Goal: Information Seeking & Learning: Check status

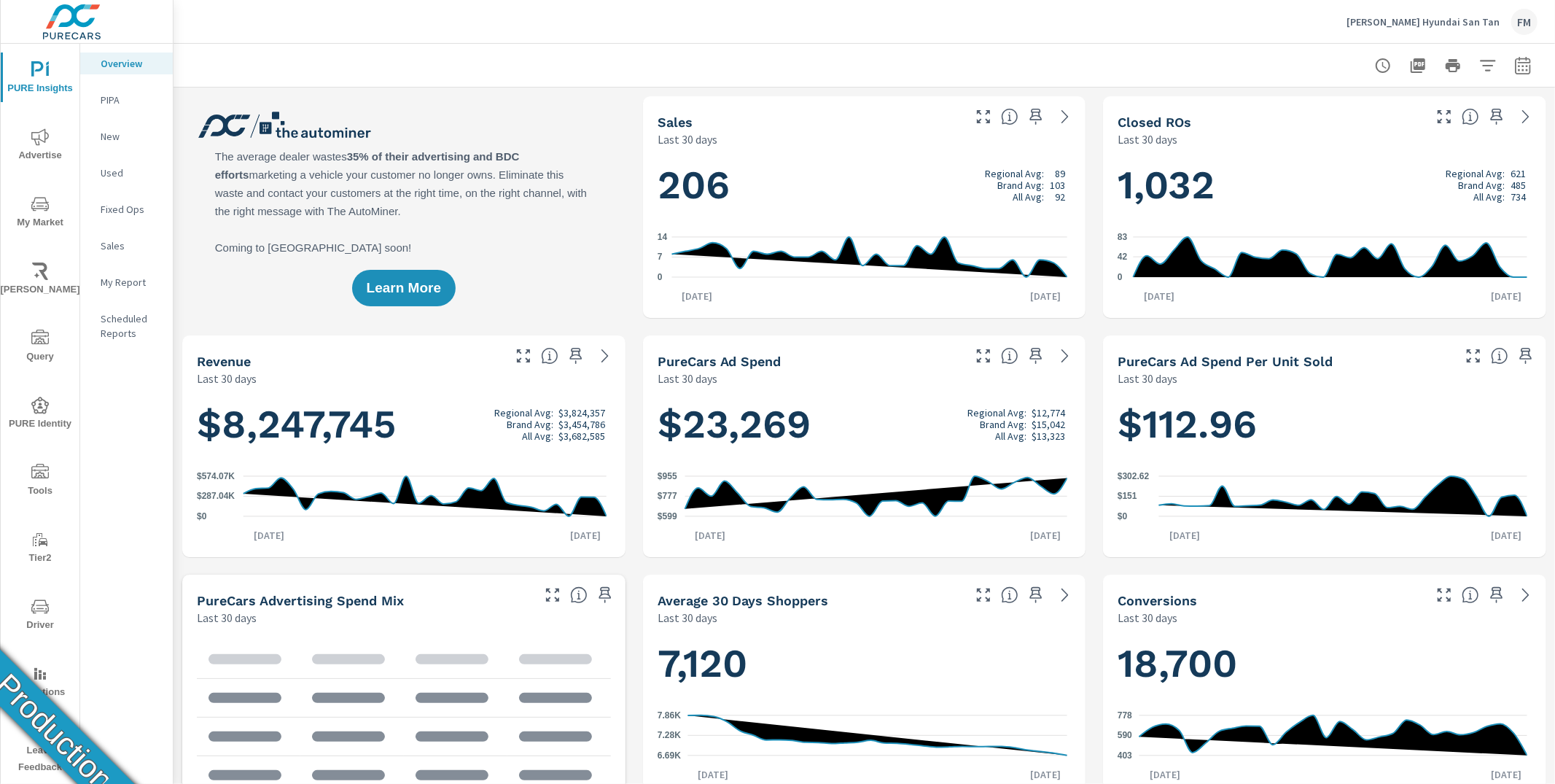
scroll to position [1, 0]
click at [34, 613] on icon "nav menu" at bounding box center [40, 606] width 18 height 18
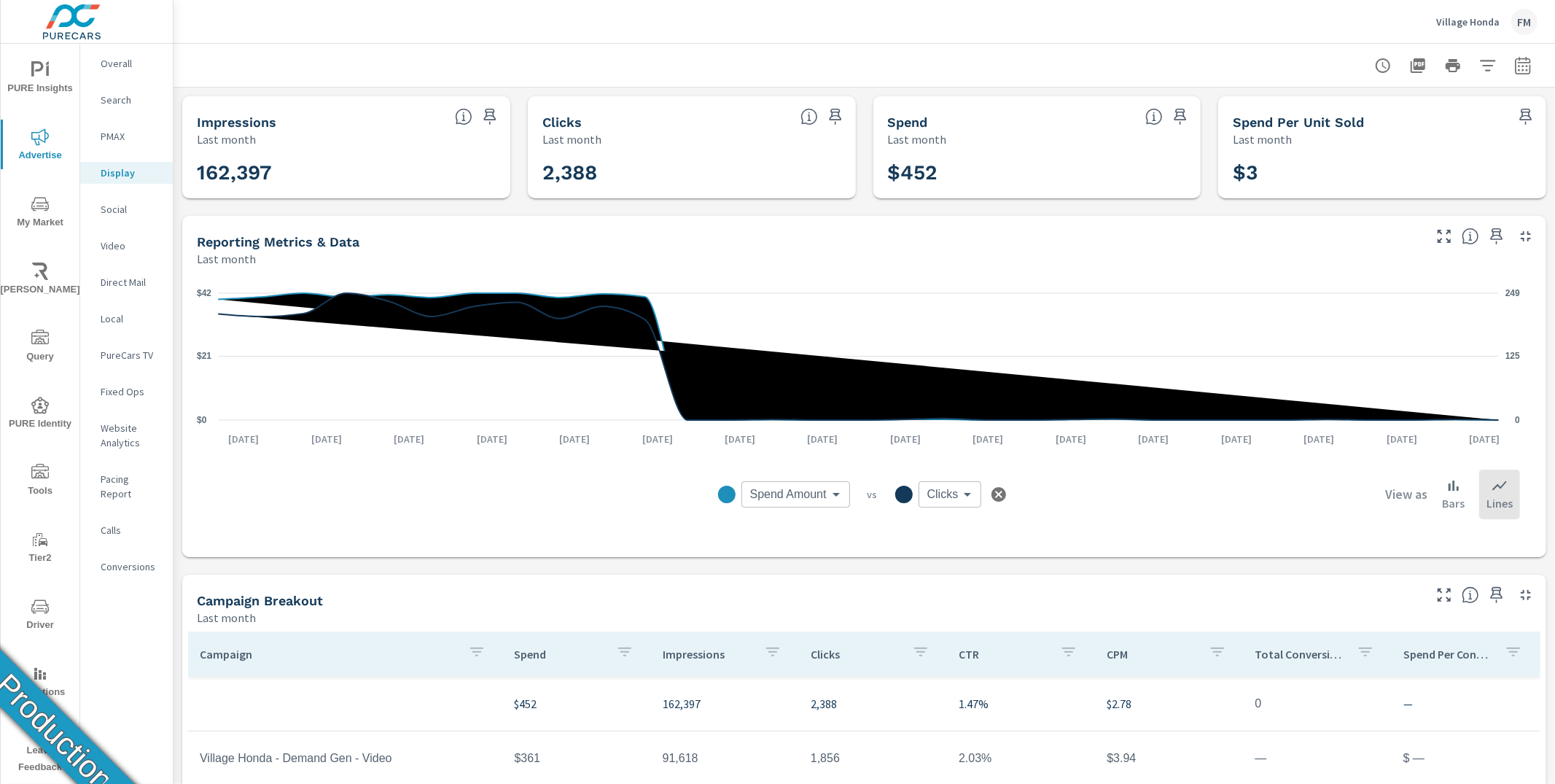
click at [1518, 67] on icon "button" at bounding box center [1522, 64] width 15 height 18
select select "Last month"
click at [1246, 212] on div "Impressions Last month 162,397 Clicks Last month 2,388 Spend Last month $452 Sp…" at bounding box center [864, 566] width 1382 height 956
